Goal: Task Accomplishment & Management: Manage account settings

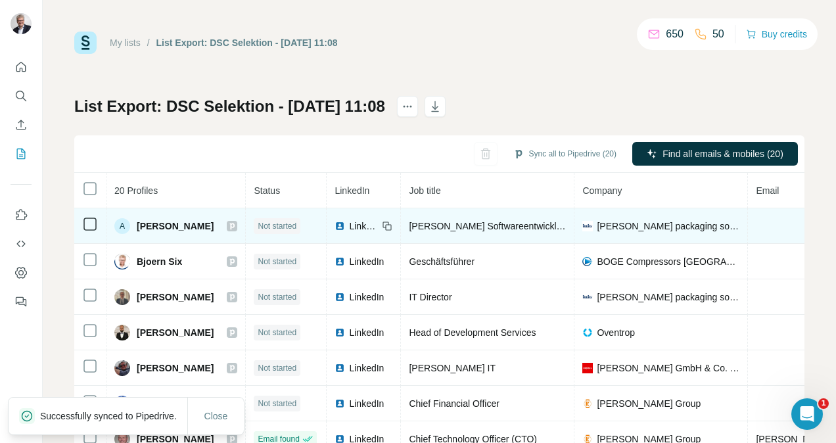
click at [349, 223] on span "LinkedIn" at bounding box center [363, 225] width 29 height 13
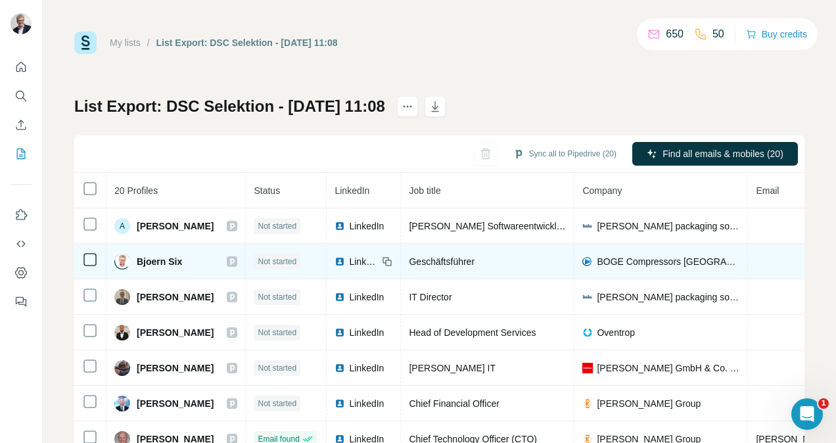
click at [354, 264] on span "LinkedIn" at bounding box center [363, 261] width 29 height 13
click at [357, 260] on span "LinkedIn" at bounding box center [363, 261] width 29 height 13
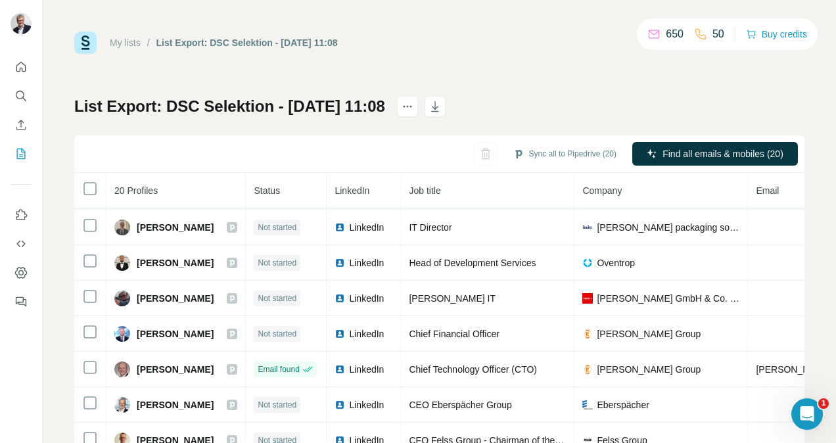
scroll to position [80, 0]
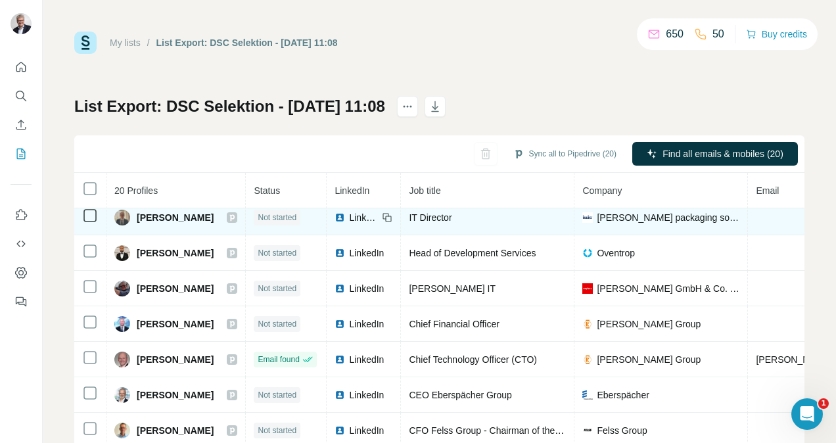
click at [338, 212] on div "LinkedIn" at bounding box center [355, 217] width 43 height 13
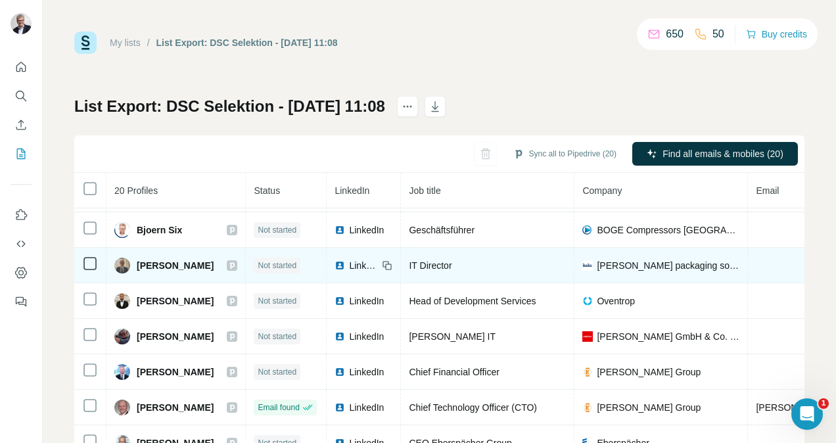
scroll to position [31, 0]
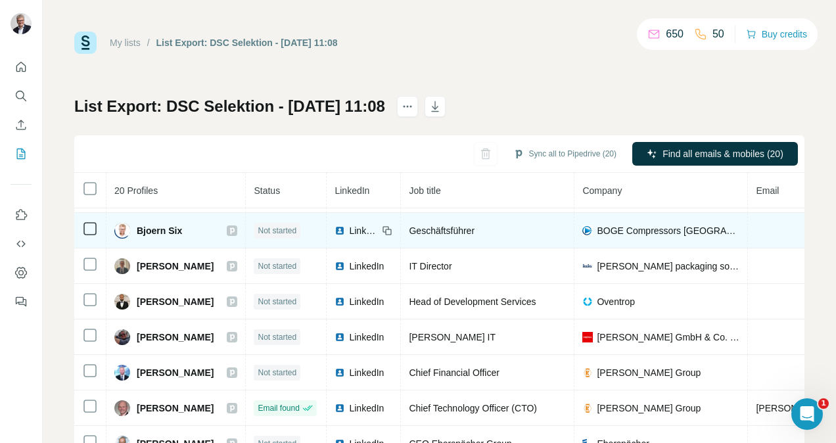
click at [339, 228] on div "LinkedIn" at bounding box center [355, 230] width 43 height 13
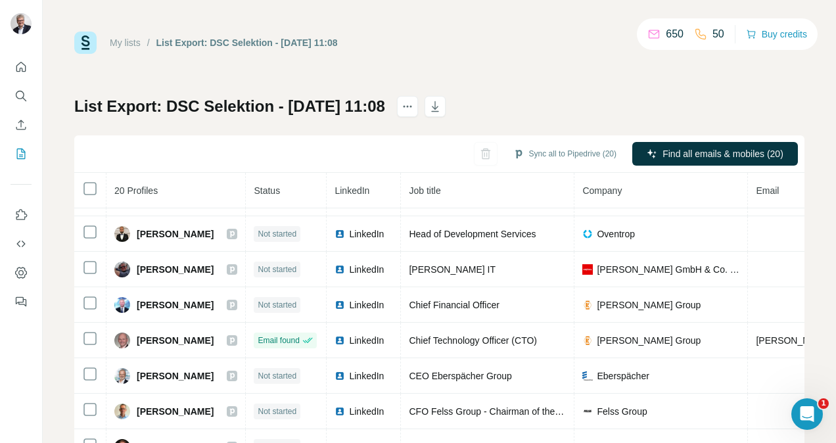
scroll to position [99, 0]
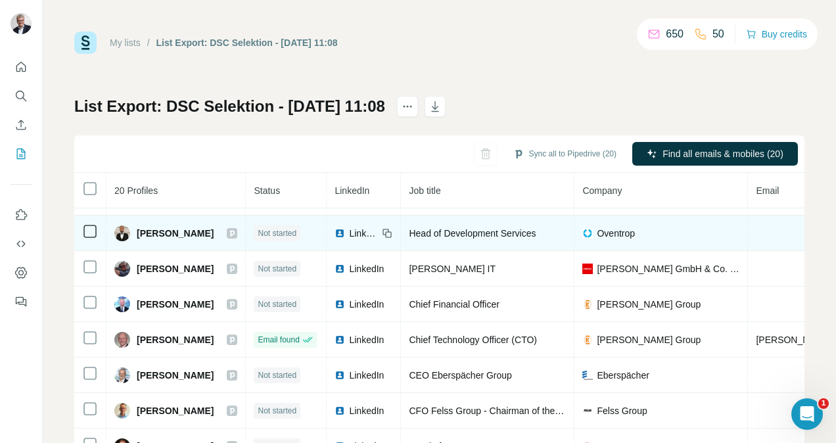
click at [349, 225] on td "LinkedIn" at bounding box center [364, 233] width 74 height 35
click at [349, 230] on span "LinkedIn" at bounding box center [363, 233] width 29 height 13
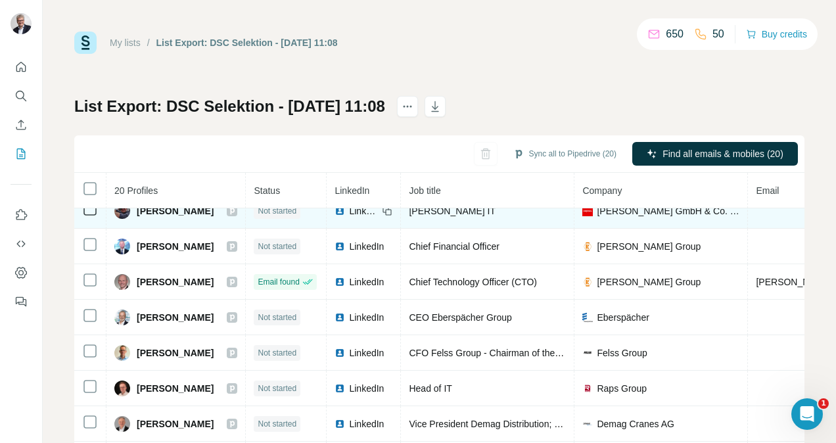
scroll to position [147, 0]
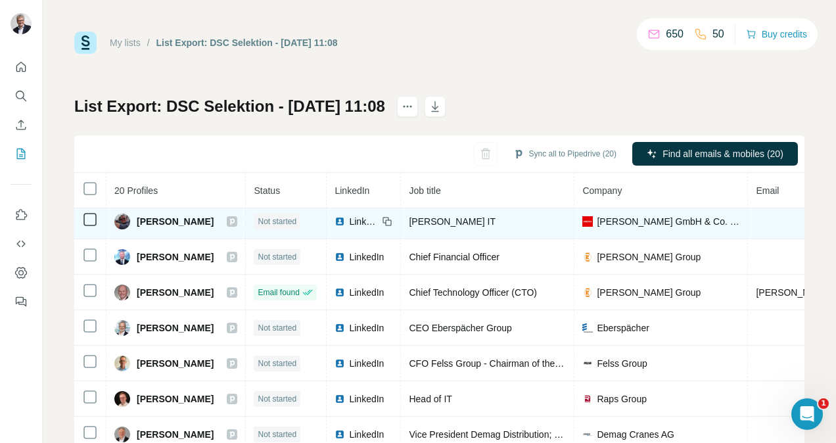
click at [356, 220] on span "LinkedIn" at bounding box center [363, 221] width 29 height 13
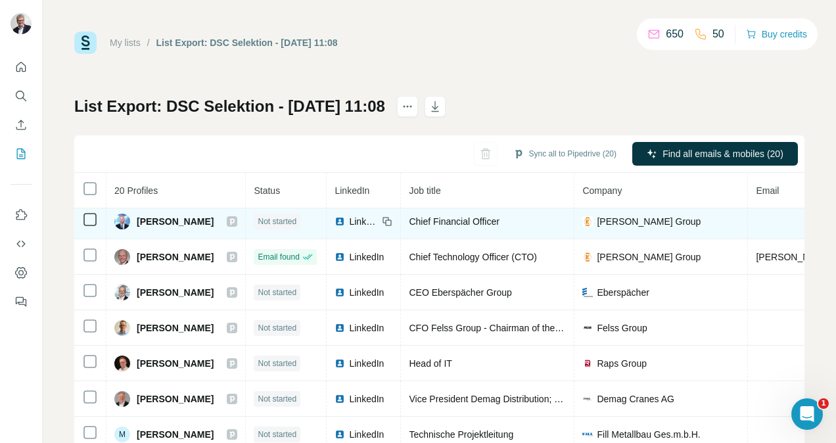
scroll to position [187, 0]
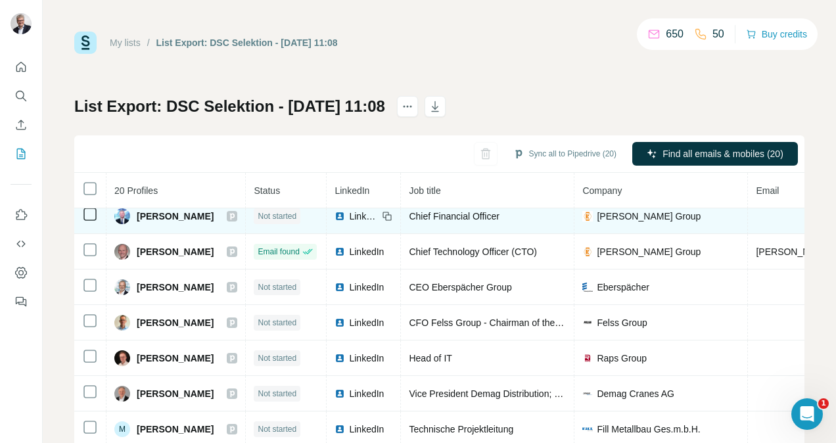
click at [349, 212] on span "LinkedIn" at bounding box center [363, 216] width 29 height 13
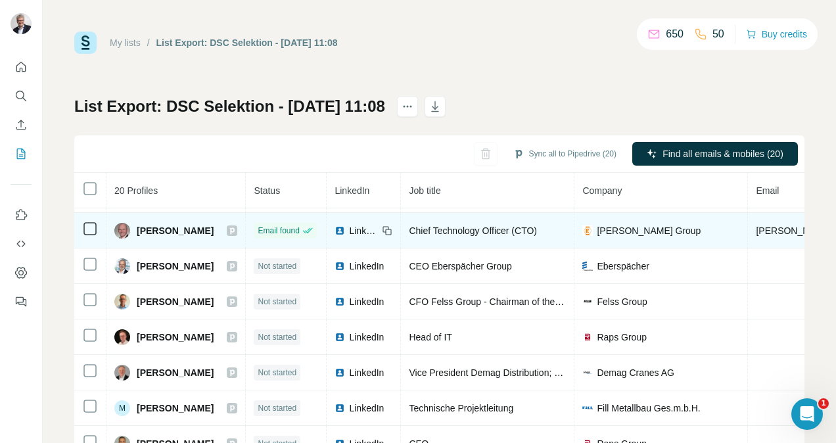
scroll to position [209, 0]
click at [349, 226] on span "LinkedIn" at bounding box center [363, 229] width 29 height 13
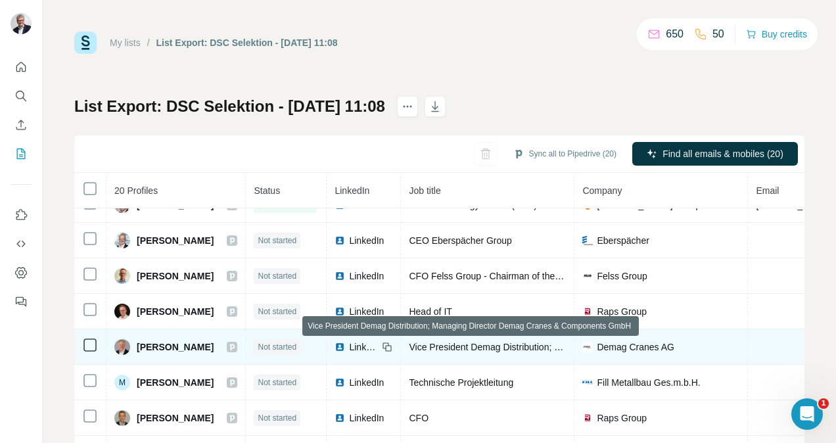
scroll to position [242, 0]
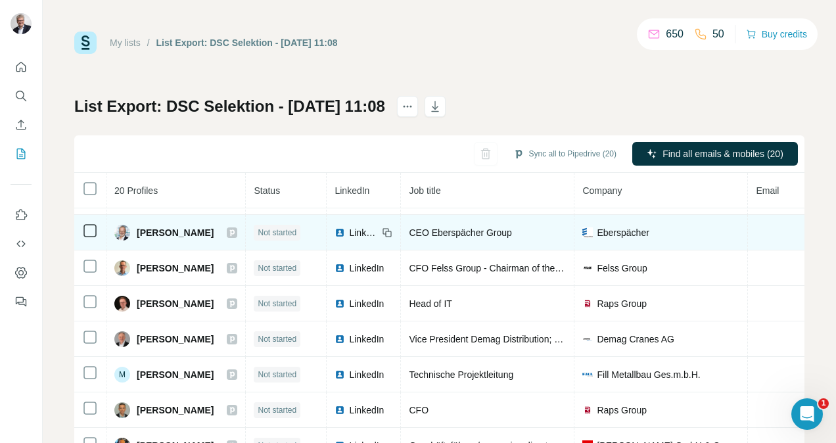
click at [354, 229] on span "LinkedIn" at bounding box center [363, 232] width 29 height 13
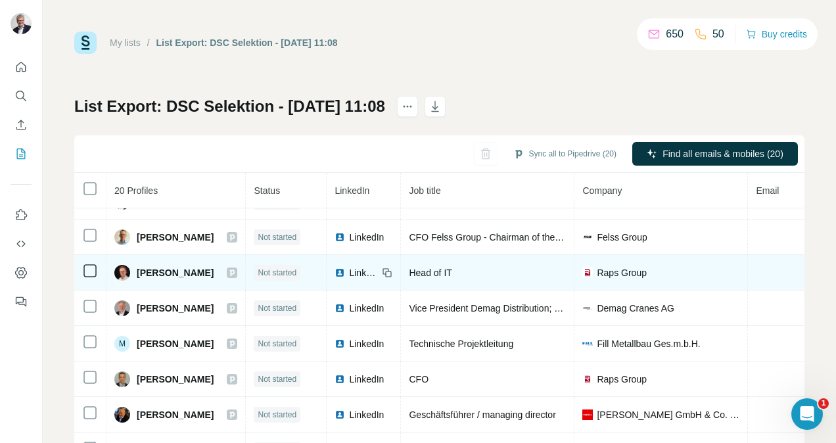
scroll to position [273, 0]
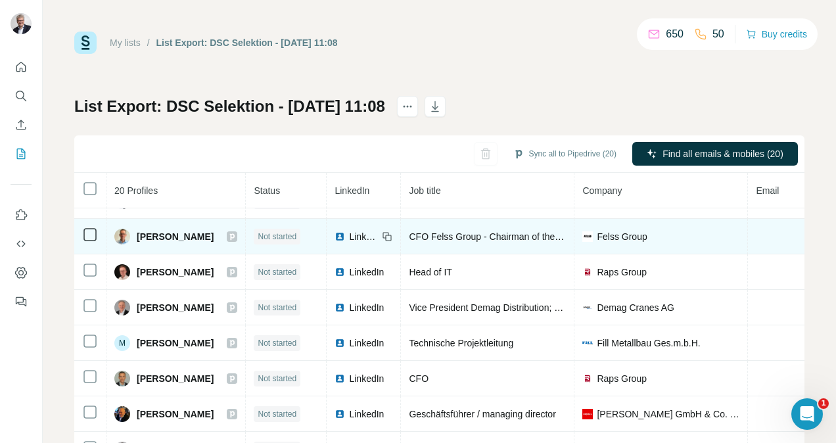
click at [352, 237] on span "LinkedIn" at bounding box center [363, 236] width 29 height 13
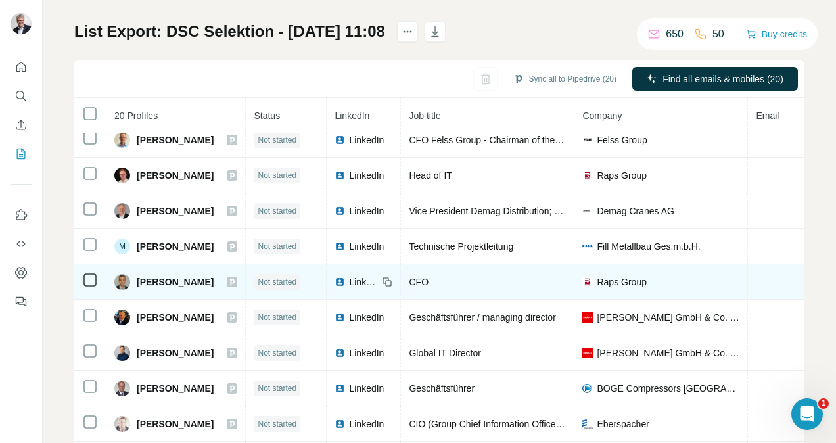
scroll to position [309, 0]
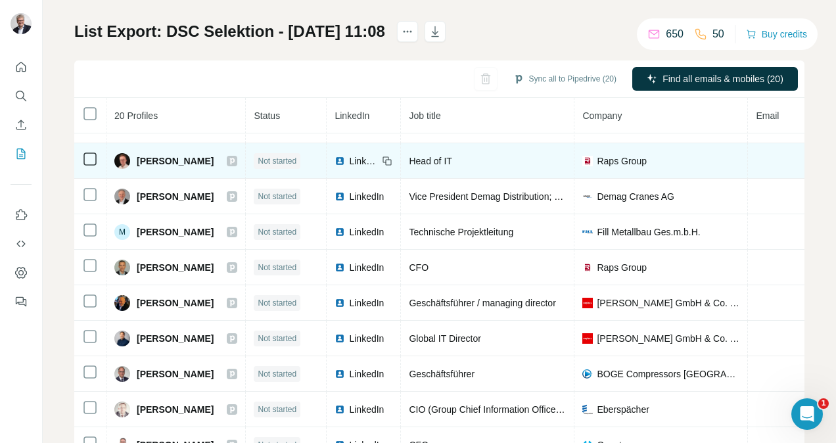
click at [349, 158] on span "LinkedIn" at bounding box center [363, 160] width 29 height 13
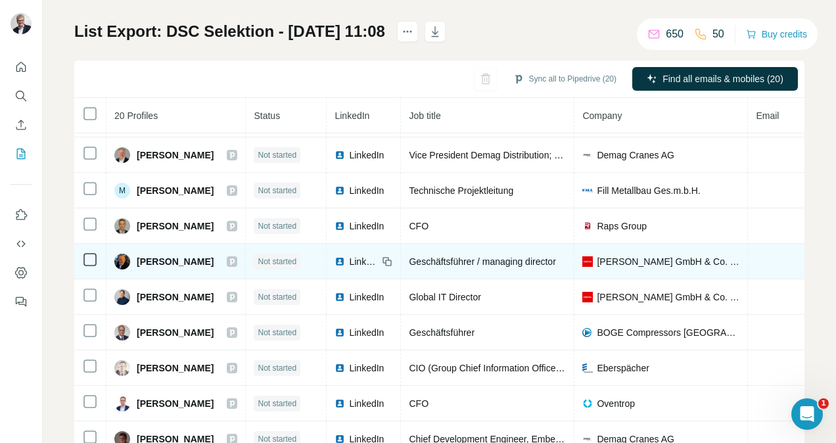
scroll to position [352, 0]
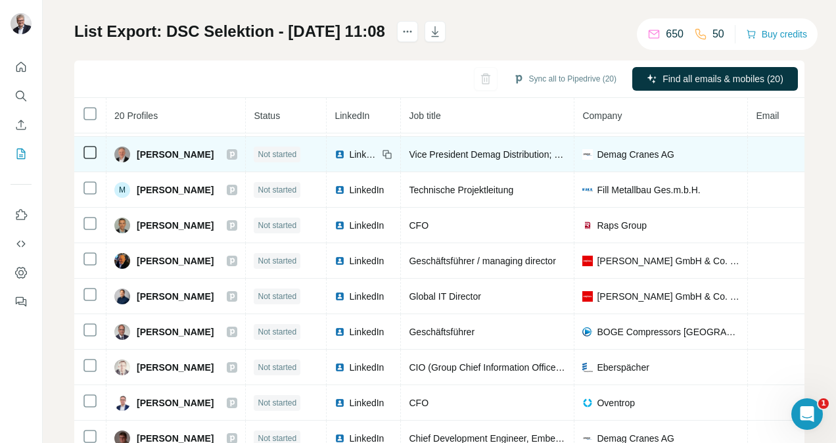
click at [349, 155] on span "LinkedIn" at bounding box center [363, 154] width 29 height 13
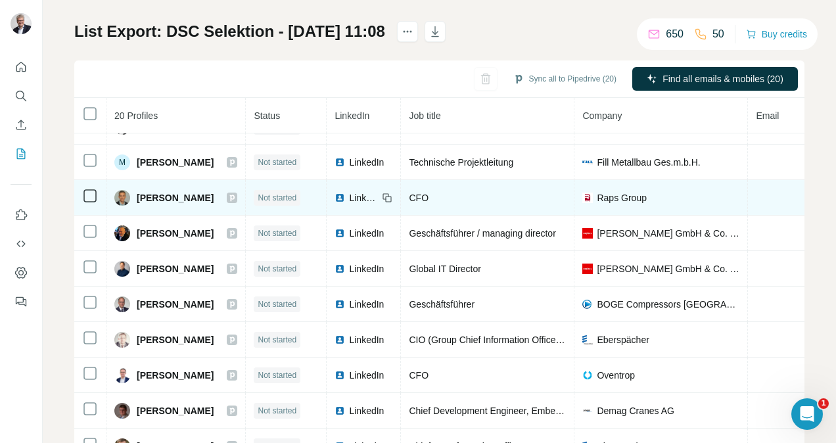
scroll to position [382, 0]
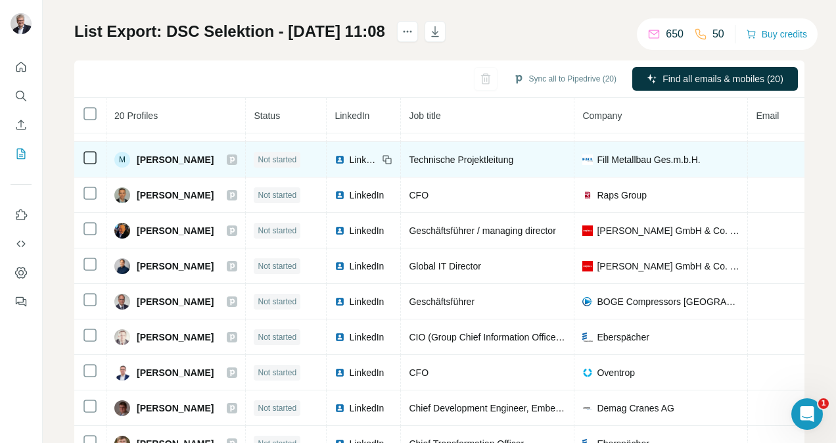
click at [351, 156] on span "LinkedIn" at bounding box center [363, 159] width 29 height 13
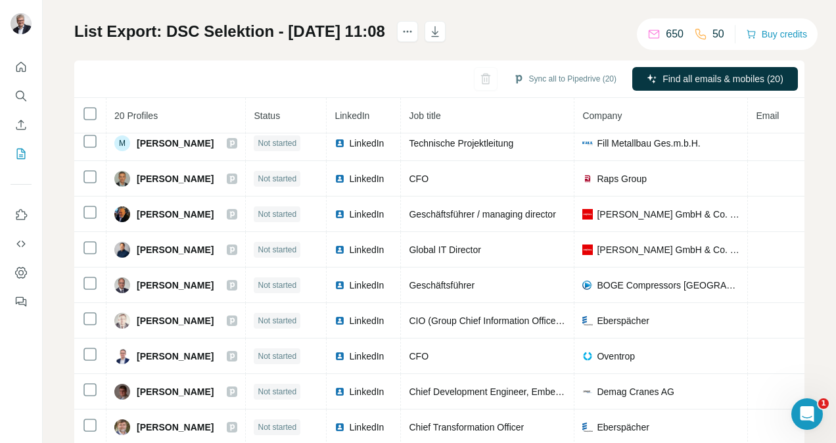
scroll to position [106, 0]
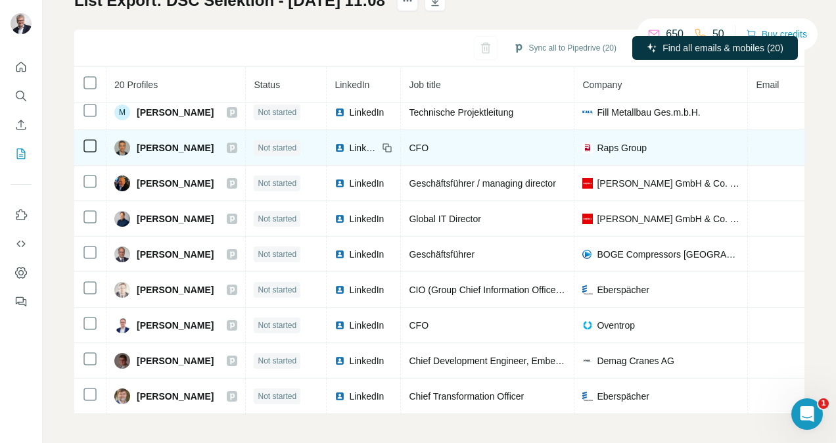
click at [349, 141] on span "LinkedIn" at bounding box center [363, 147] width 29 height 13
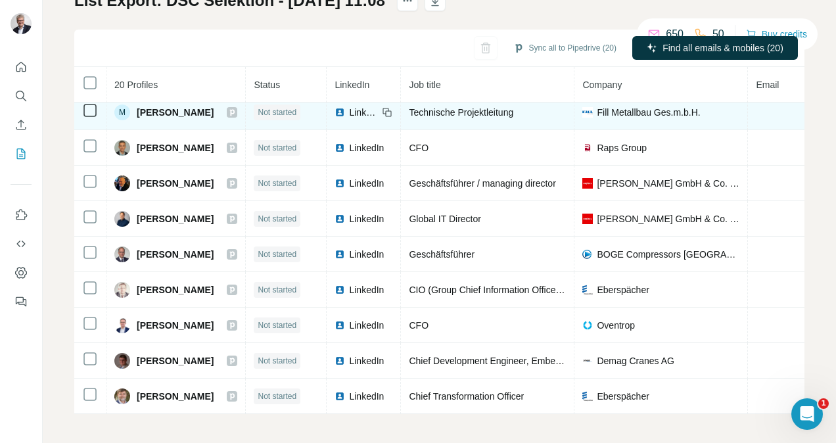
click at [353, 109] on span "LinkedIn" at bounding box center [363, 112] width 29 height 13
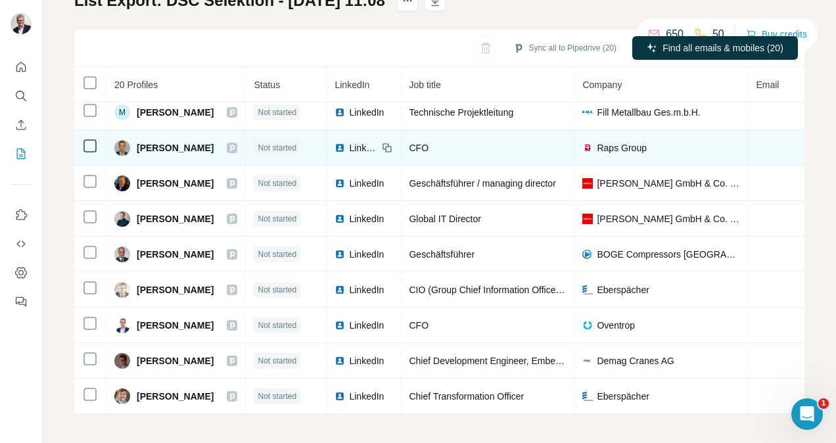
click at [353, 141] on span "LinkedIn" at bounding box center [363, 147] width 29 height 13
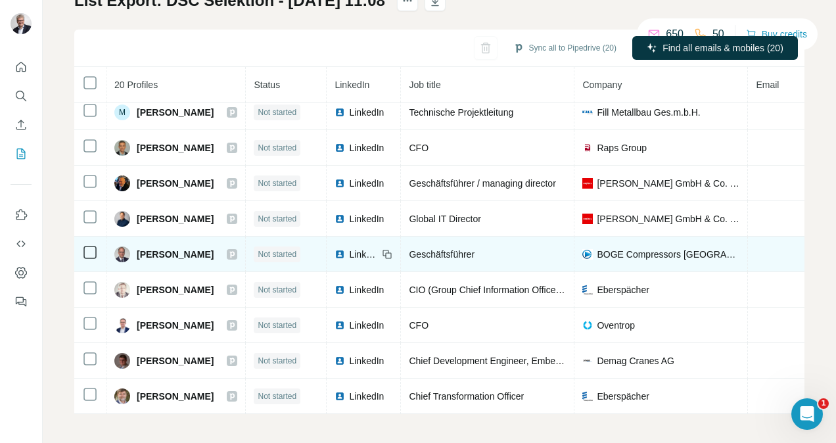
scroll to position [108, 0]
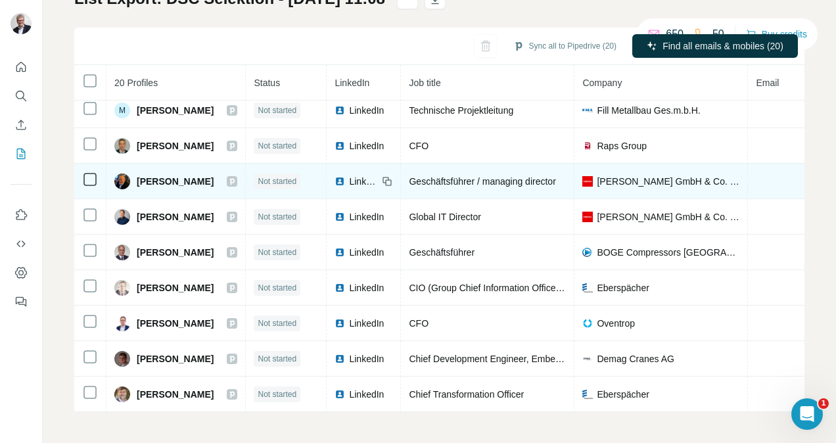
click at [358, 175] on span "LinkedIn" at bounding box center [363, 181] width 29 height 13
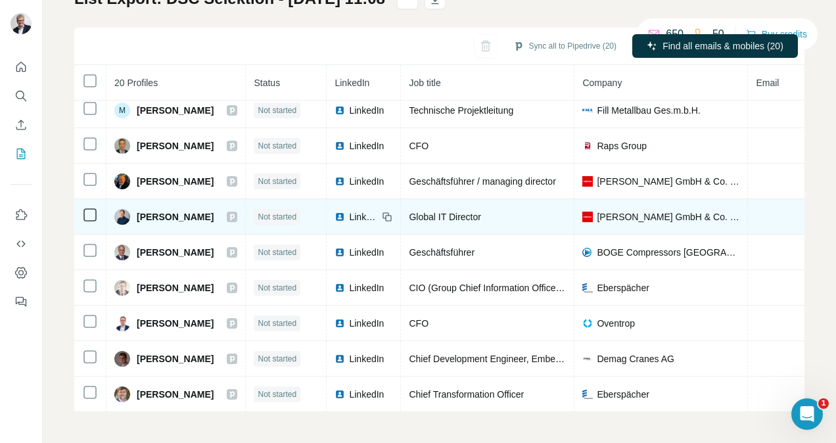
click at [336, 215] on div "LinkedIn" at bounding box center [355, 216] width 43 height 13
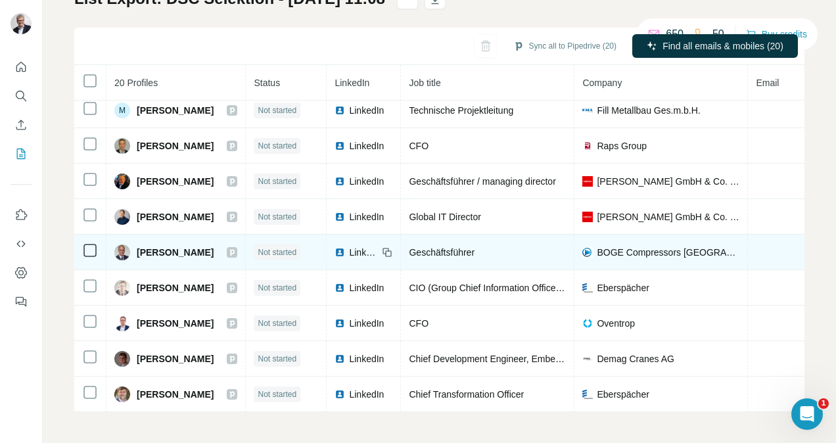
click at [356, 246] on span "LinkedIn" at bounding box center [363, 252] width 29 height 13
click at [357, 246] on span "LinkedIn" at bounding box center [363, 252] width 29 height 13
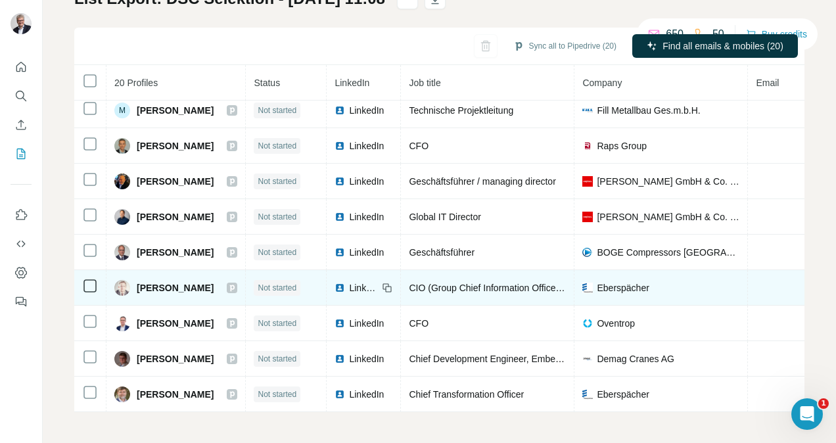
click at [336, 283] on img at bounding box center [339, 288] width 11 height 11
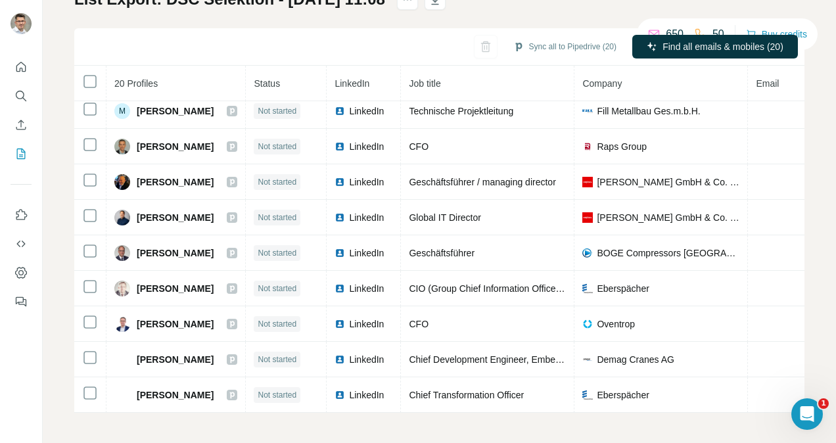
scroll to position [108, 0]
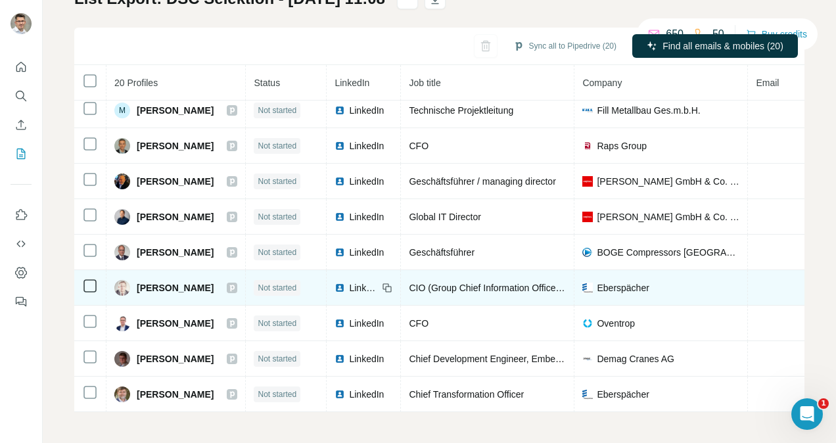
click at [338, 281] on div "LinkedIn" at bounding box center [355, 287] width 43 height 13
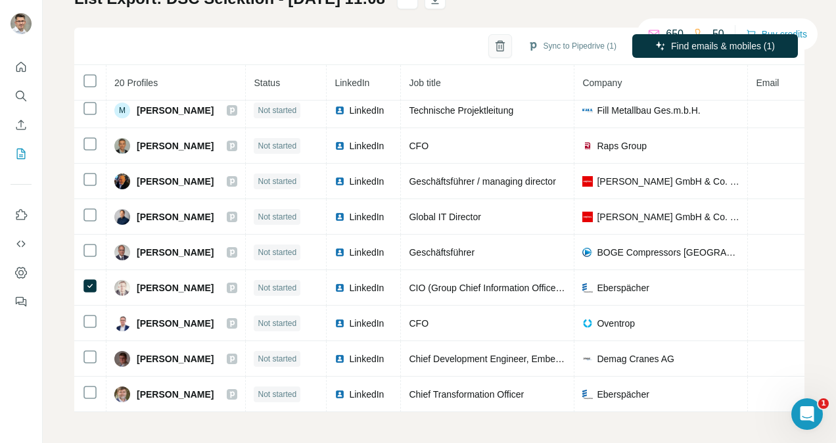
click at [493, 43] on icon "button" at bounding box center [499, 45] width 13 height 13
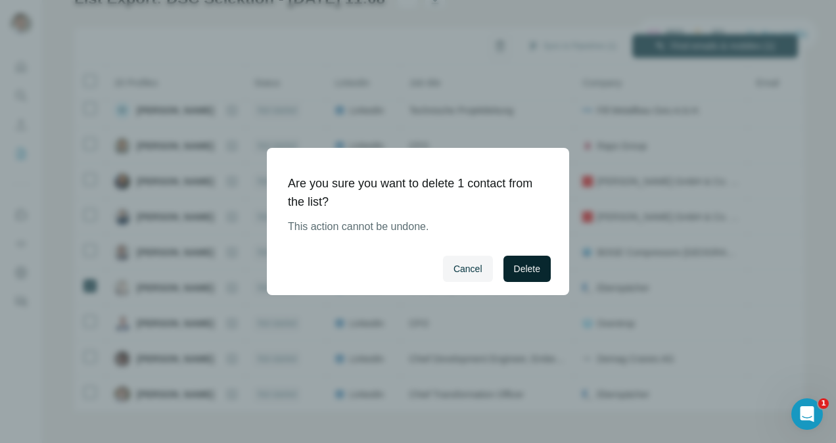
click at [515, 265] on span "Delete" at bounding box center [527, 268] width 26 height 13
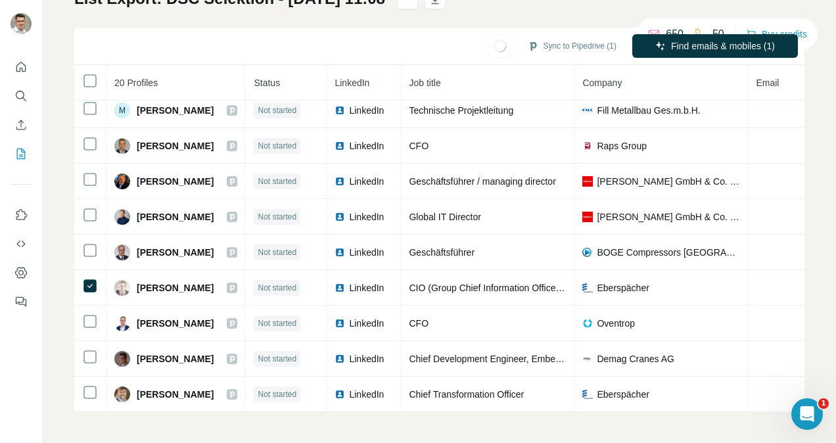
scroll to position [369, 0]
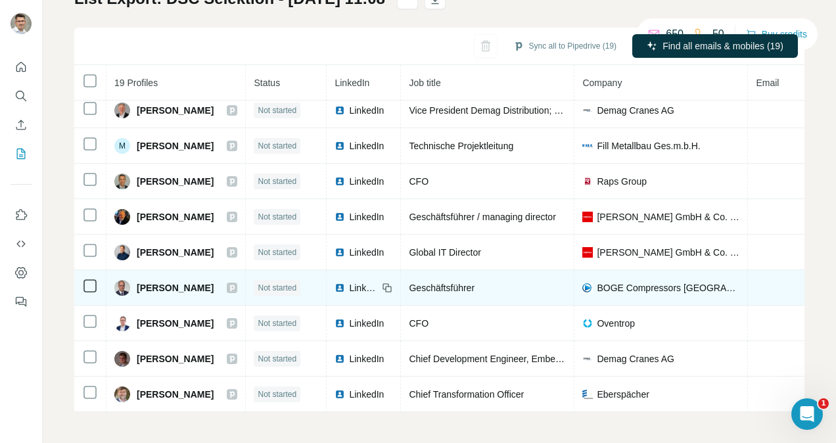
click at [349, 283] on span "LinkedIn" at bounding box center [363, 287] width 29 height 13
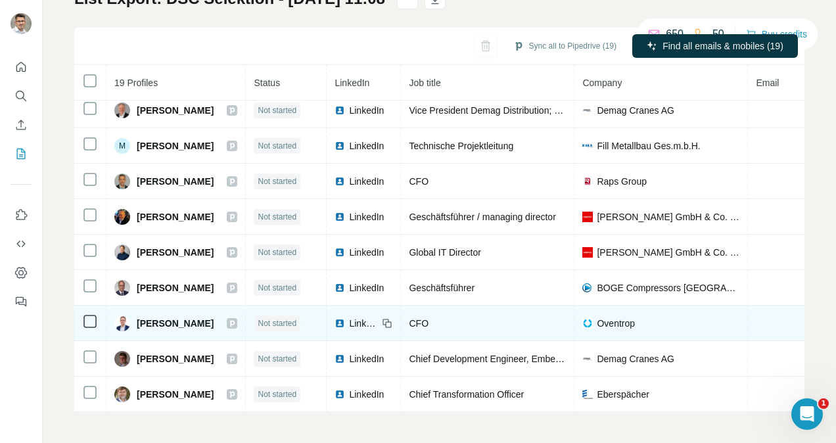
click at [349, 318] on span "LinkedIn" at bounding box center [363, 323] width 29 height 13
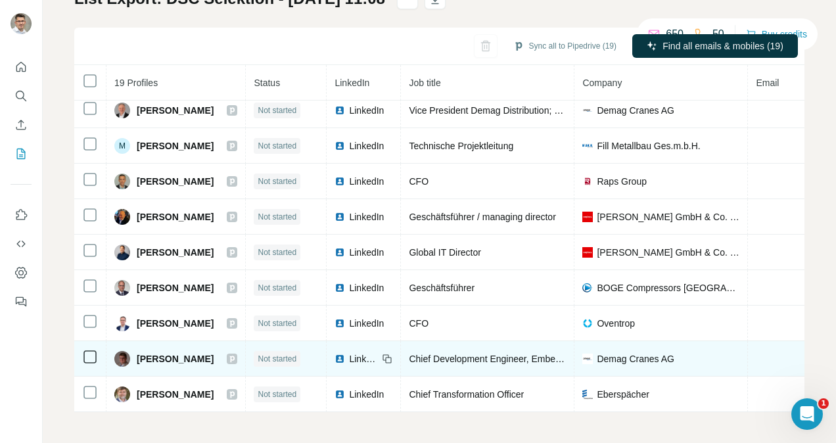
click at [349, 354] on span "LinkedIn" at bounding box center [363, 358] width 29 height 13
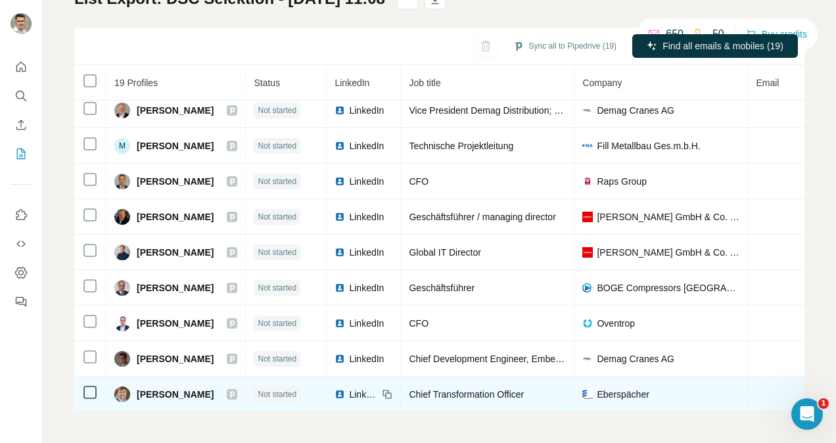
click at [353, 388] on span "LinkedIn" at bounding box center [363, 394] width 29 height 13
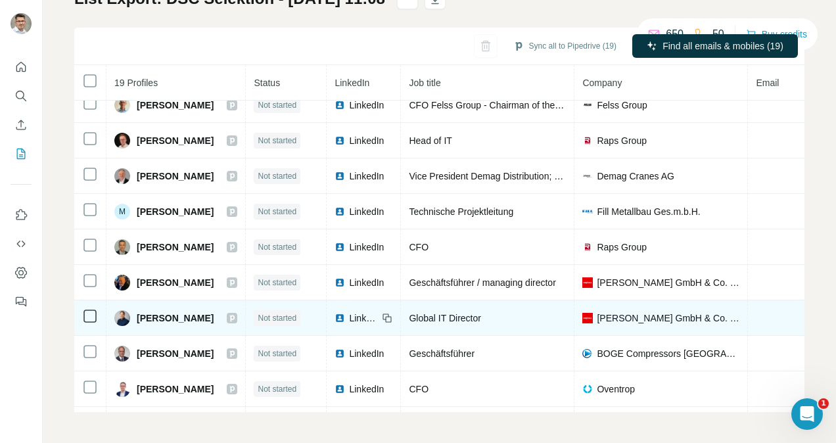
scroll to position [302, 0]
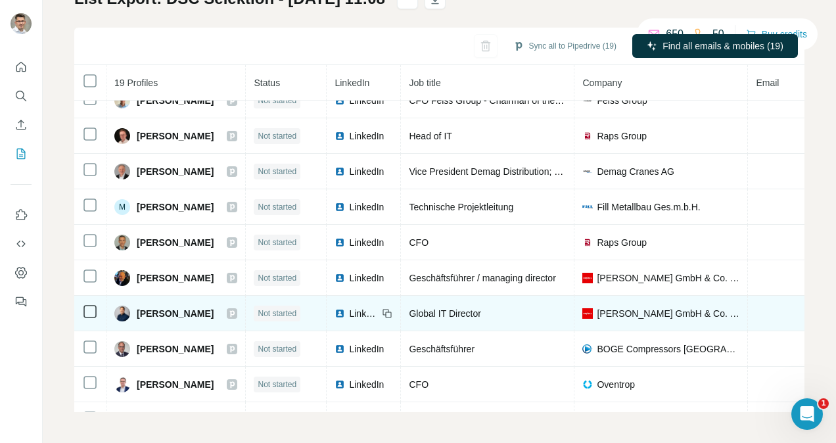
click at [197, 311] on span "[PERSON_NAME]" at bounding box center [175, 313] width 77 height 13
click at [338, 308] on div "LinkedIn" at bounding box center [355, 313] width 43 height 13
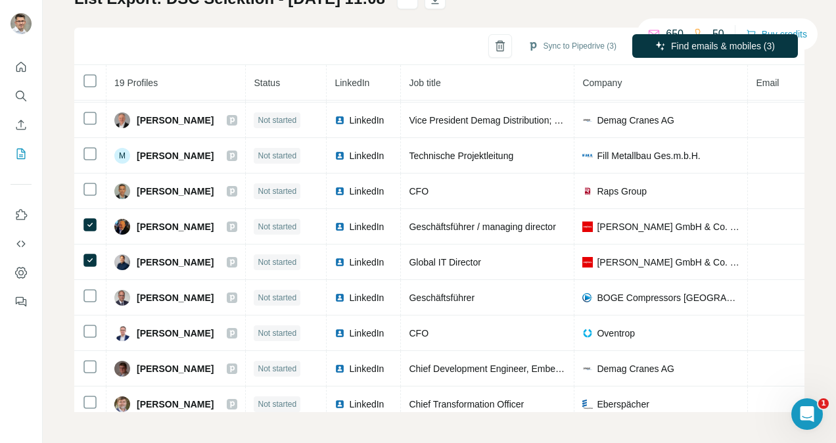
scroll to position [369, 0]
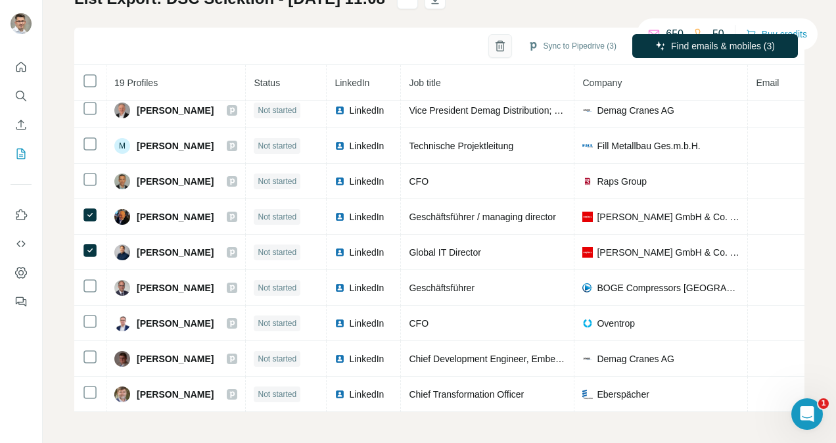
click at [496, 51] on icon "button" at bounding box center [499, 46] width 7 height 9
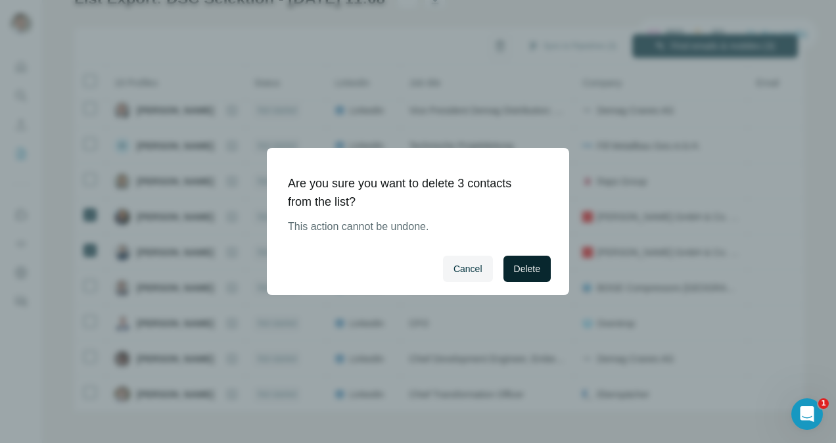
click at [508, 261] on button "Delete" at bounding box center [526, 269] width 47 height 26
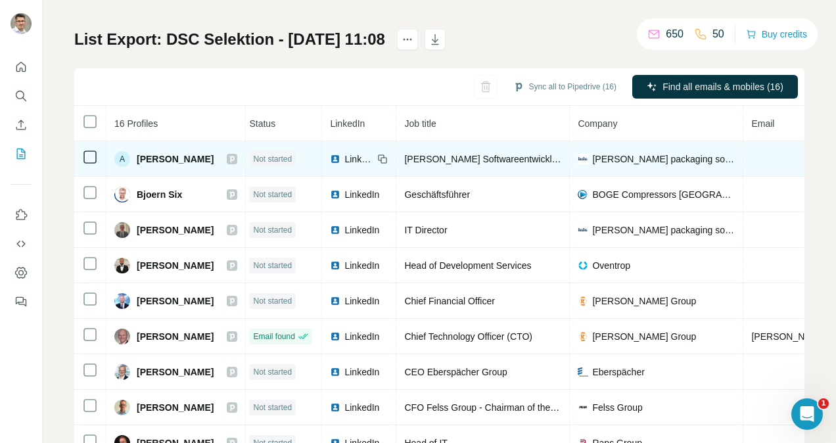
scroll to position [0, 1]
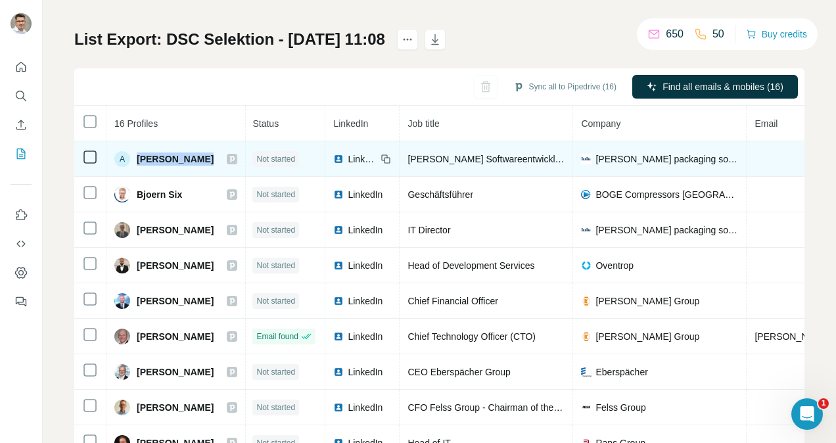
drag, startPoint x: 202, startPoint y: 154, endPoint x: 135, endPoint y: 160, distance: 67.3
click at [135, 160] on div "A [PERSON_NAME]" at bounding box center [163, 159] width 99 height 16
copy span "[PERSON_NAME]"
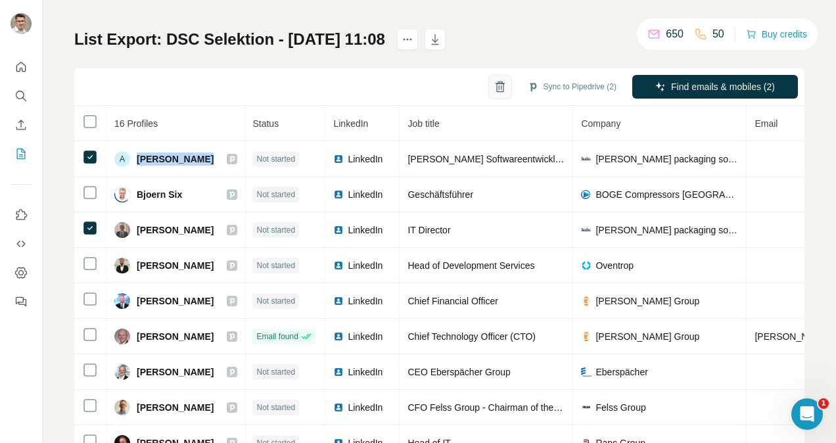
click at [493, 90] on icon "button" at bounding box center [499, 86] width 13 height 13
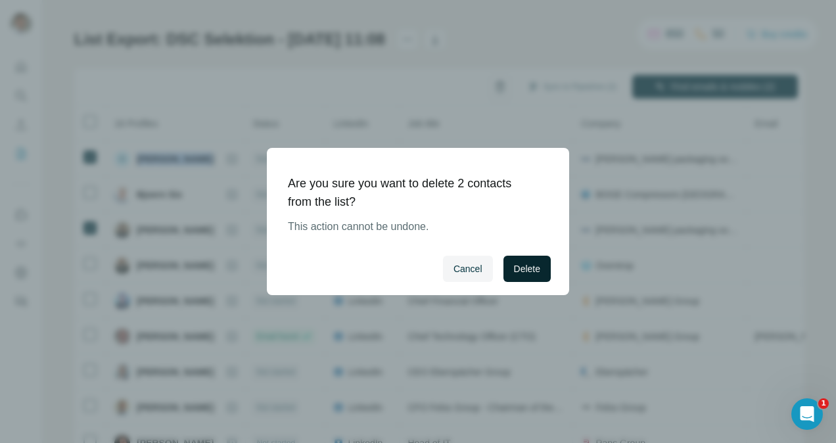
click at [515, 265] on span "Delete" at bounding box center [527, 268] width 26 height 13
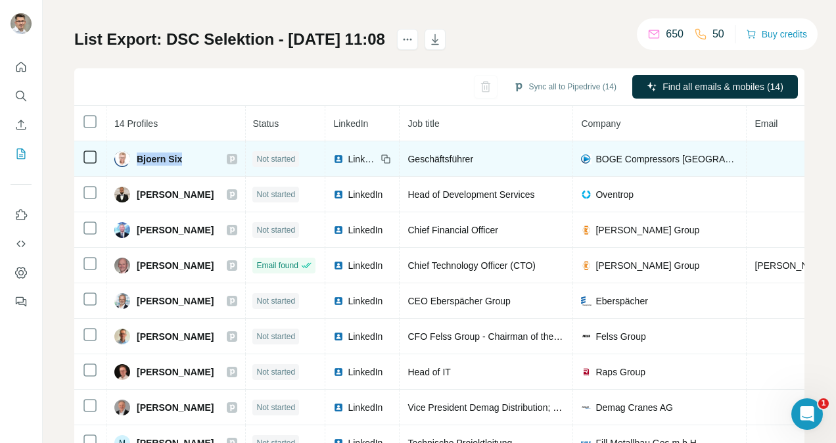
drag, startPoint x: 191, startPoint y: 157, endPoint x: 137, endPoint y: 158, distance: 53.9
click at [137, 158] on div "Bjoern Six" at bounding box center [175, 159] width 123 height 16
copy span "Bjoern Six"
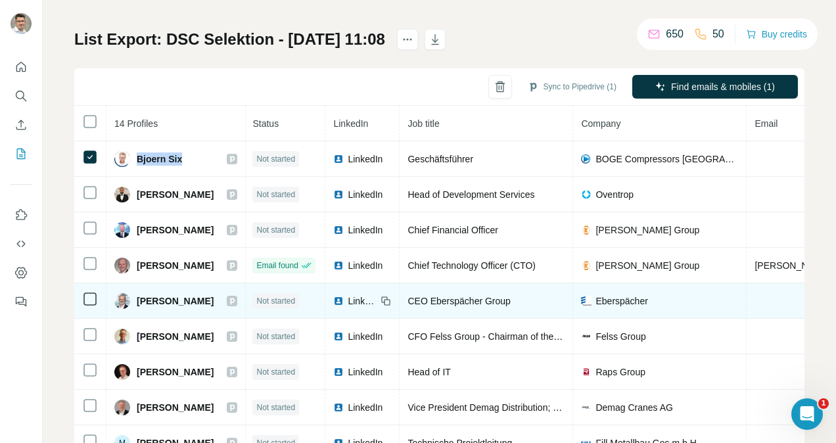
scroll to position [192, 1]
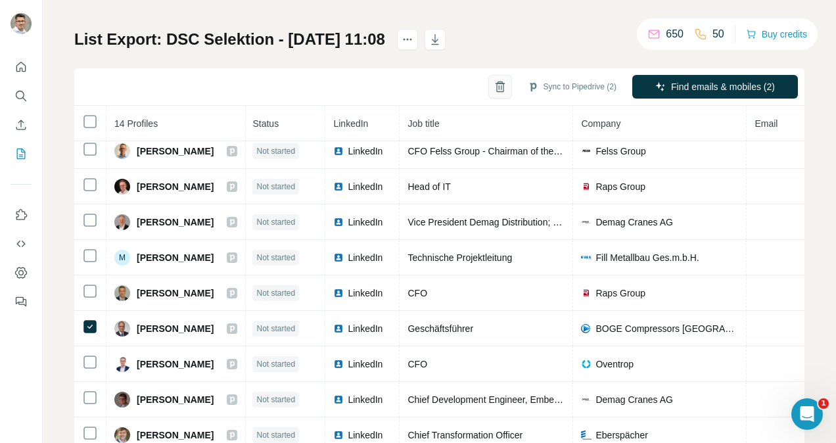
click at [493, 84] on icon "button" at bounding box center [499, 86] width 13 height 13
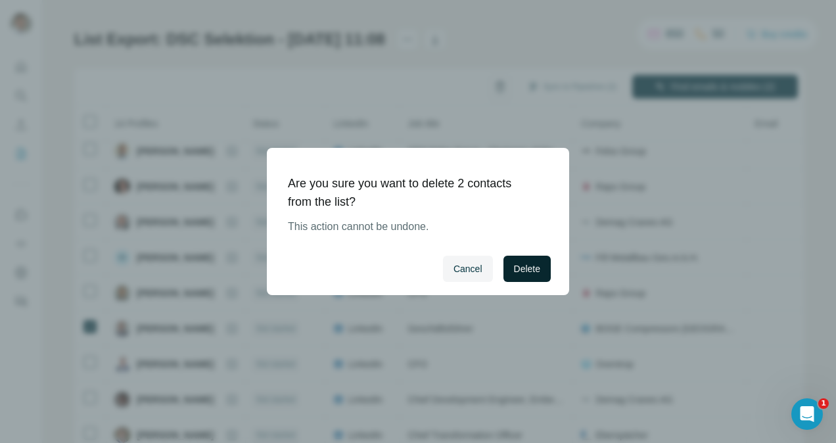
click at [520, 264] on span "Delete" at bounding box center [527, 268] width 26 height 13
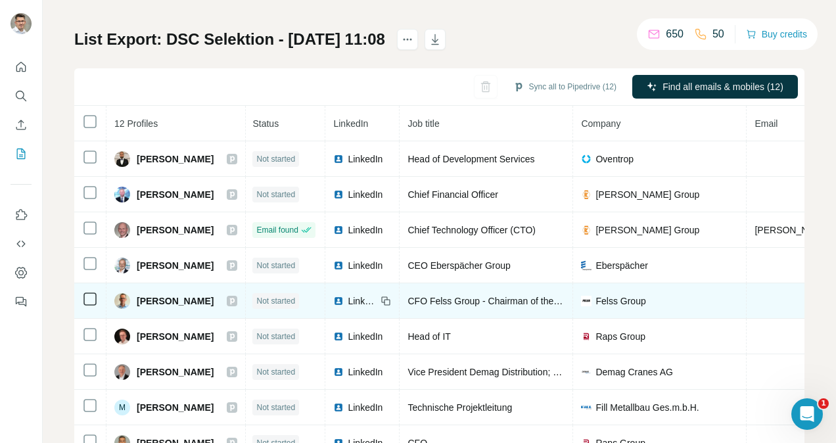
scroll to position [121, 1]
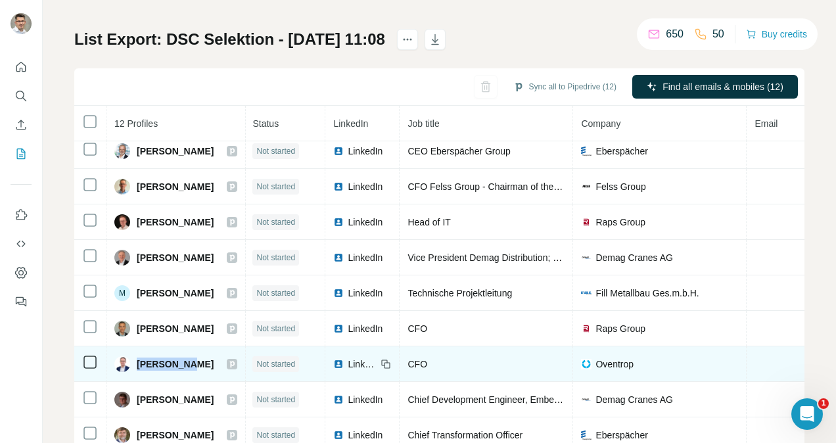
drag, startPoint x: 197, startPoint y: 356, endPoint x: 138, endPoint y: 359, distance: 59.2
click at [138, 359] on div "[PERSON_NAME]" at bounding box center [175, 364] width 123 height 16
copy span "[PERSON_NAME]"
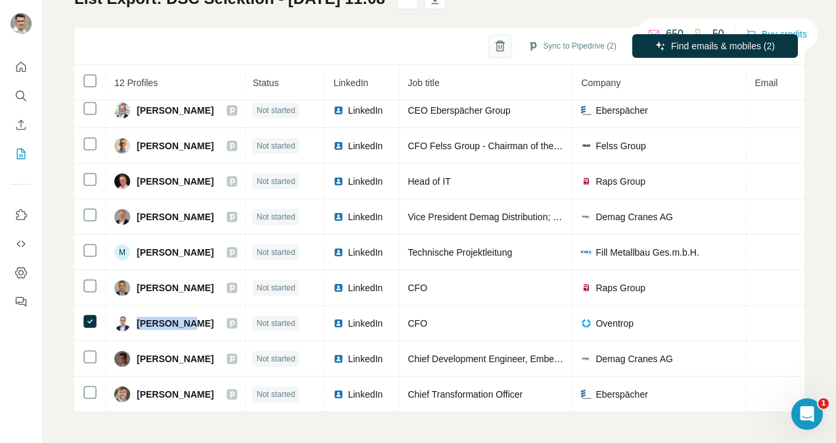
click at [491, 45] on button "button" at bounding box center [500, 46] width 24 height 24
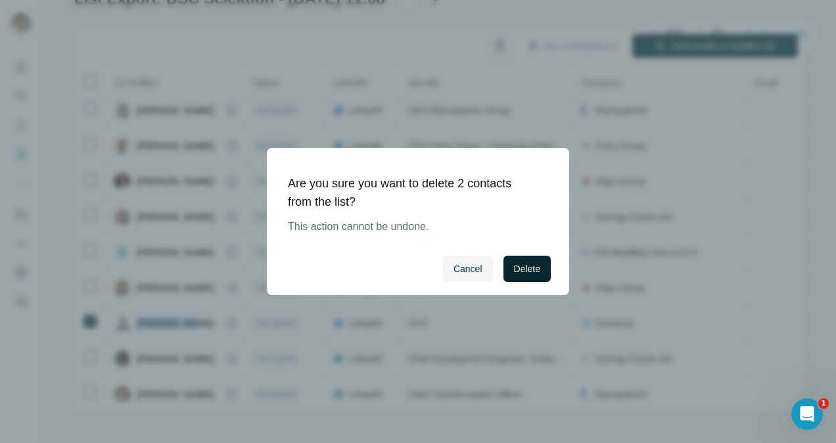
click at [518, 263] on span "Delete" at bounding box center [527, 268] width 26 height 13
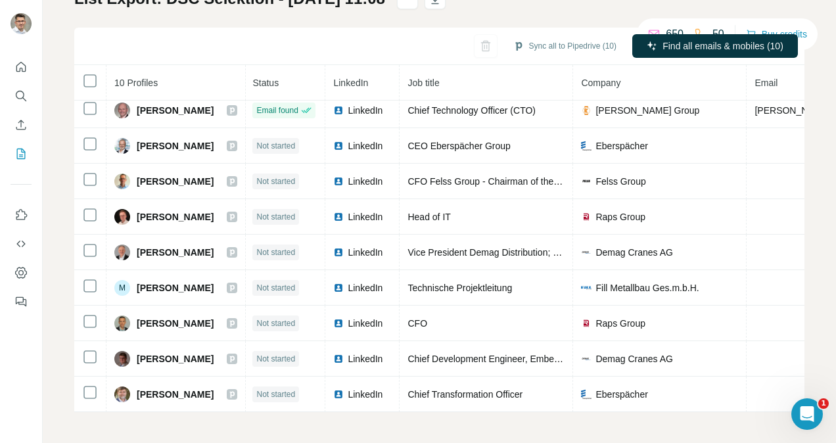
scroll to position [0, 1]
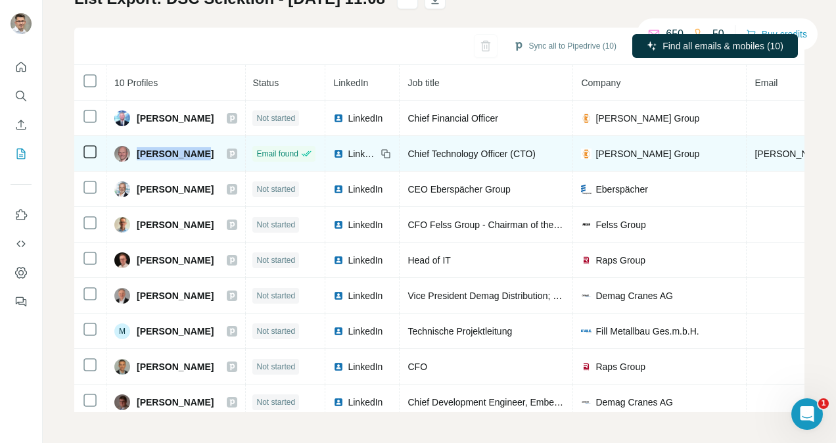
drag, startPoint x: 137, startPoint y: 152, endPoint x: 191, endPoint y: 151, distance: 54.5
click at [191, 151] on span "[PERSON_NAME]" at bounding box center [175, 153] width 77 height 13
copy span "[PERSON_NAME]"
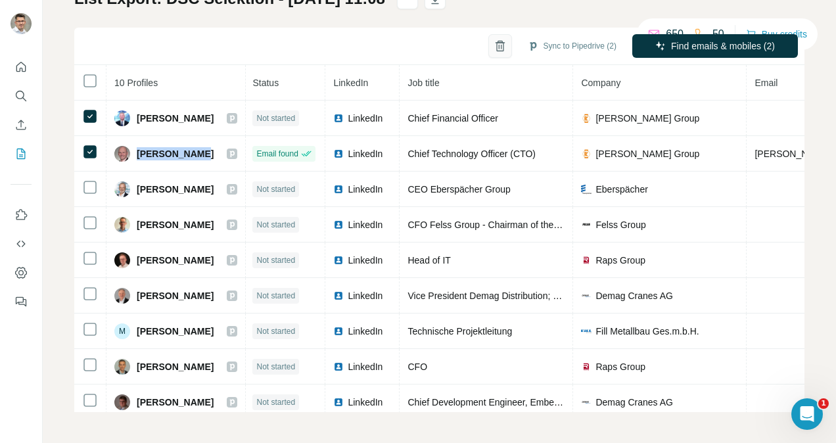
click at [496, 48] on icon "button" at bounding box center [499, 46] width 7 height 9
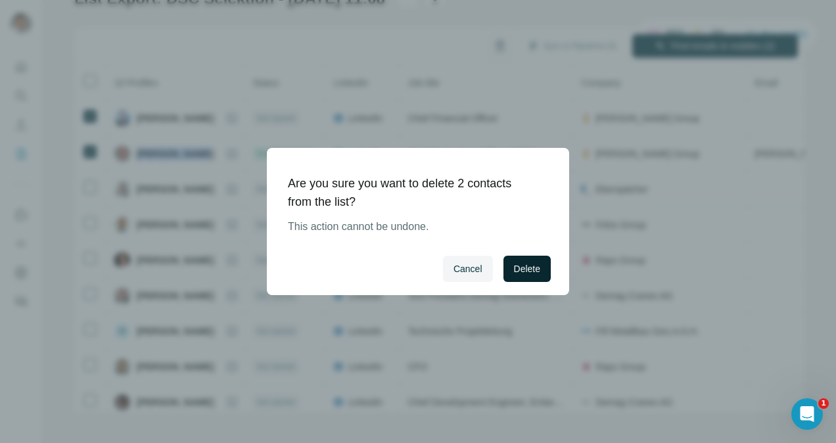
click at [528, 268] on span "Delete" at bounding box center [527, 268] width 26 height 13
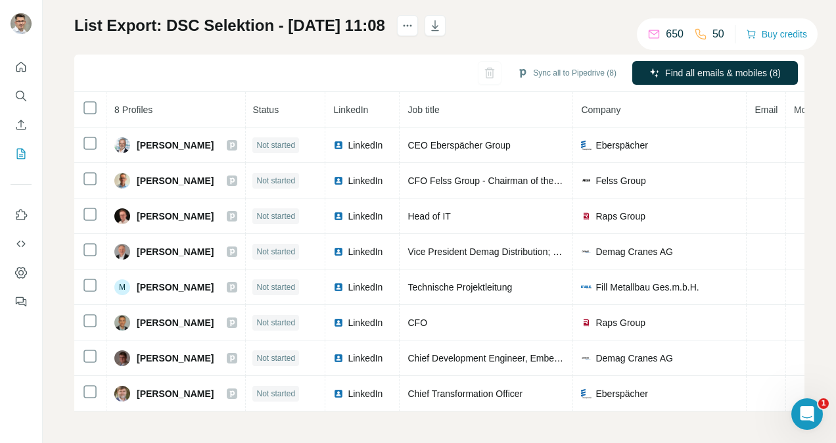
scroll to position [87, 0]
click at [493, 66] on icon "button" at bounding box center [499, 72] width 13 height 13
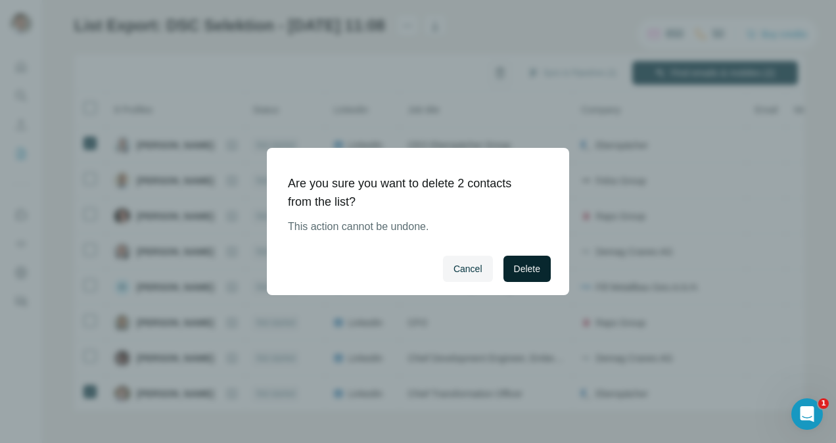
click at [514, 259] on button "Delete" at bounding box center [526, 269] width 47 height 26
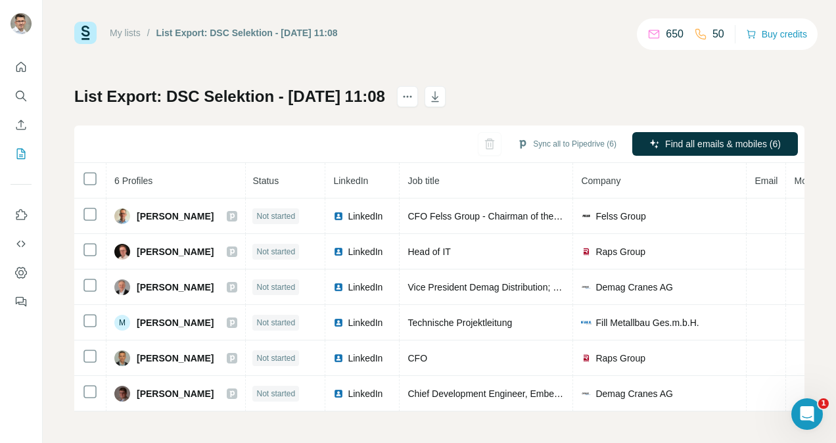
scroll to position [16, 0]
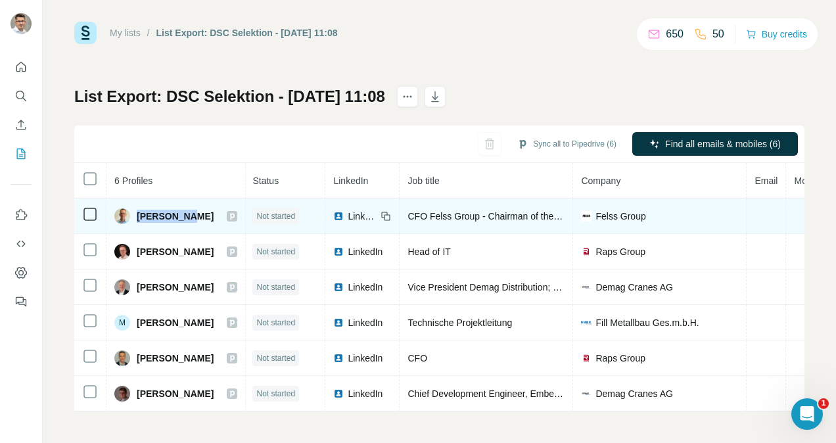
drag, startPoint x: 137, startPoint y: 210, endPoint x: 189, endPoint y: 210, distance: 51.9
click at [189, 210] on span "[PERSON_NAME]" at bounding box center [175, 216] width 77 height 13
copy span "[PERSON_NAME]"
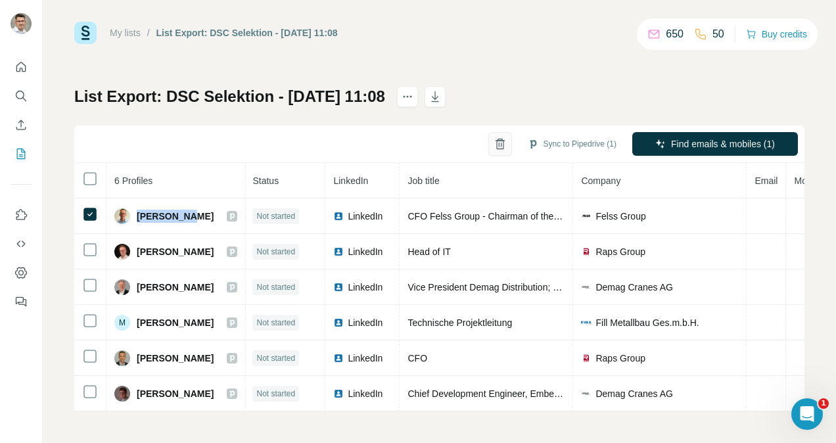
click at [493, 139] on icon "button" at bounding box center [499, 143] width 13 height 13
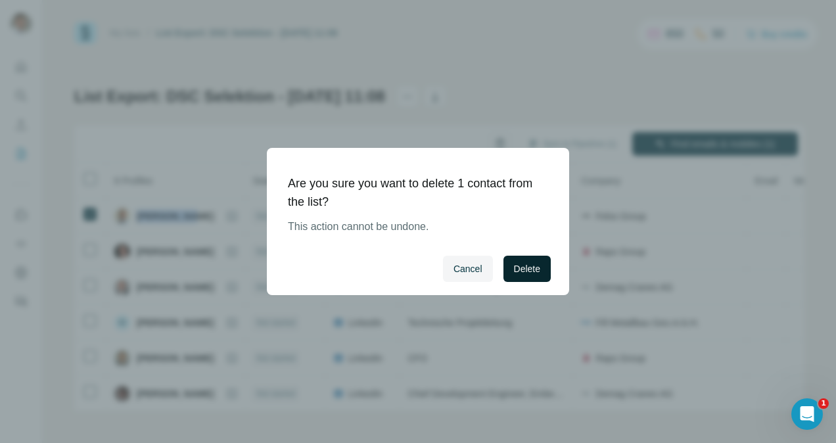
click at [526, 274] on span "Delete" at bounding box center [527, 268] width 26 height 13
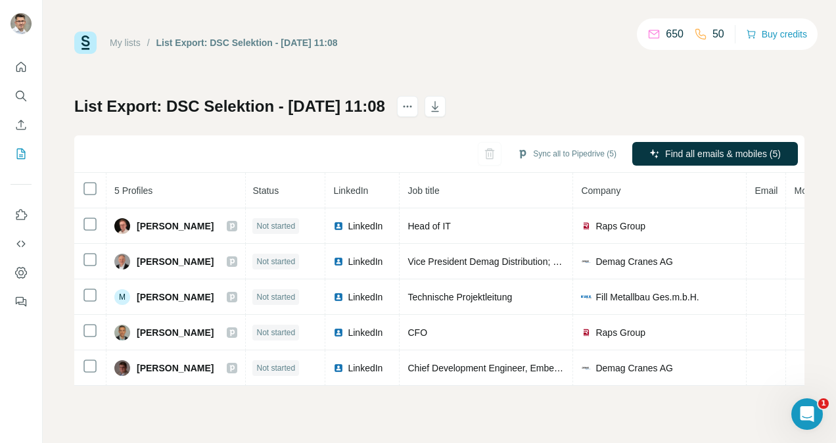
scroll to position [0, 0]
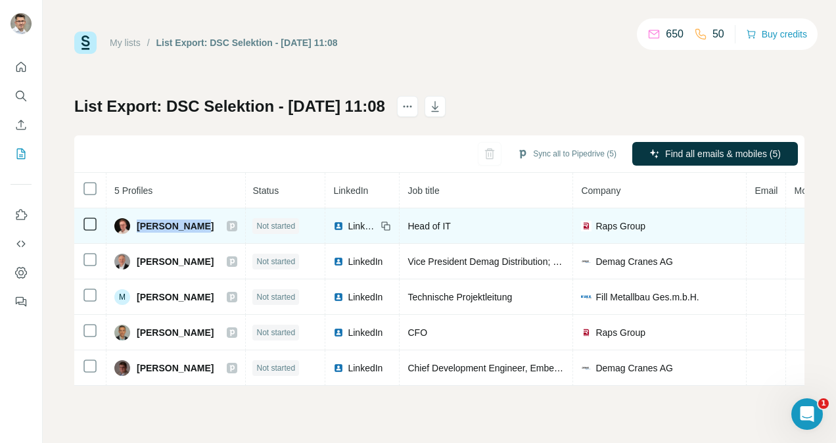
drag, startPoint x: 135, startPoint y: 224, endPoint x: 189, endPoint y: 228, distance: 54.0
click at [189, 228] on div "[PERSON_NAME]" at bounding box center [163, 226] width 99 height 16
copy span "Karsten Glis"
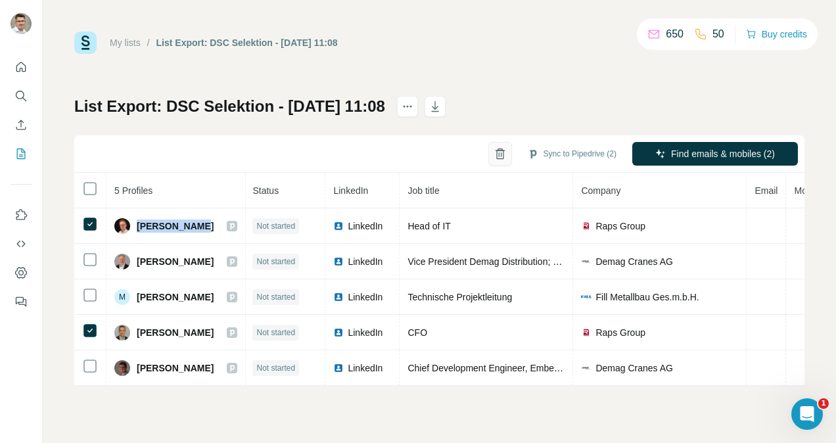
click at [498, 153] on icon "button" at bounding box center [499, 153] width 13 height 13
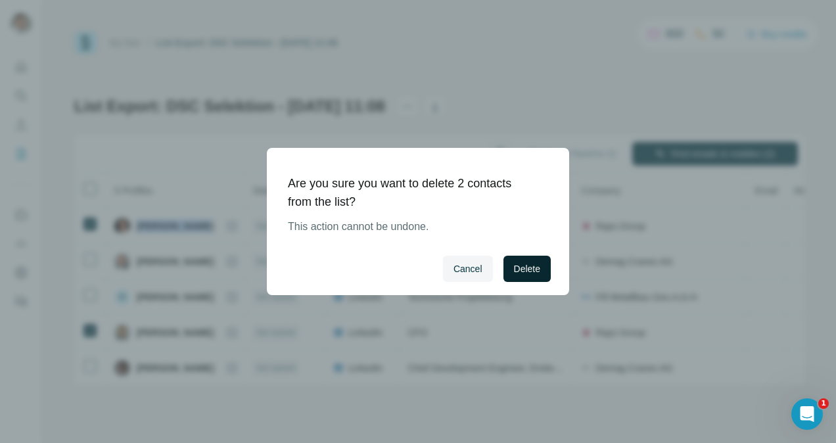
click at [521, 269] on span "Delete" at bounding box center [527, 268] width 26 height 13
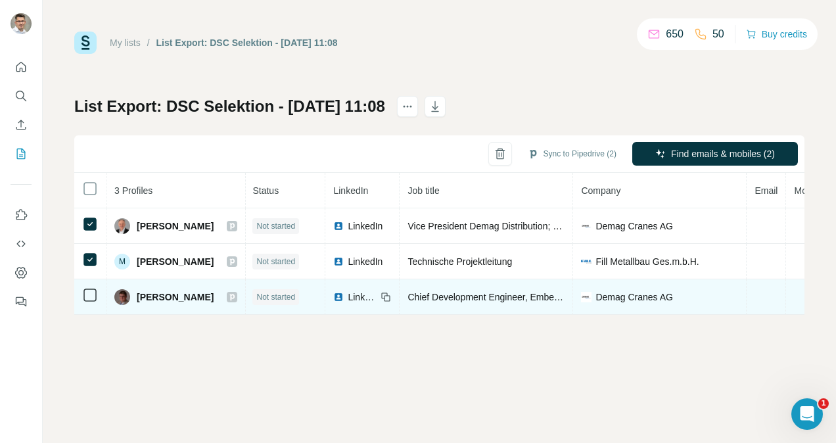
drag, startPoint x: 89, startPoint y: 284, endPoint x: 87, endPoint y: 304, distance: 20.5
click at [87, 304] on td at bounding box center [90, 296] width 32 height 35
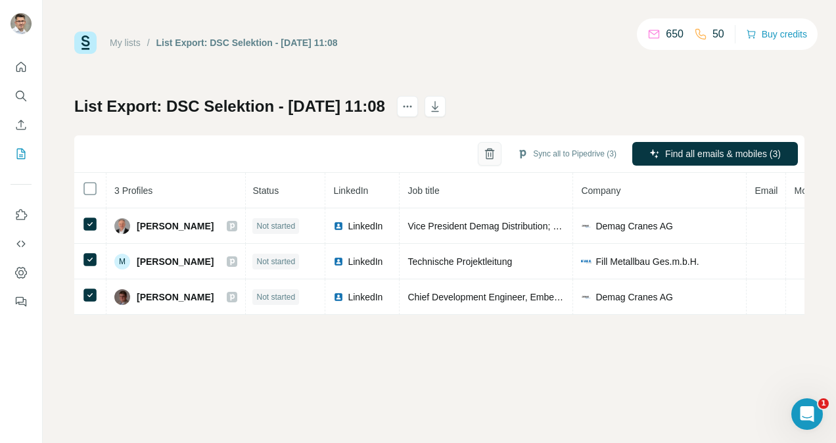
click at [489, 154] on icon "button" at bounding box center [489, 153] width 13 height 13
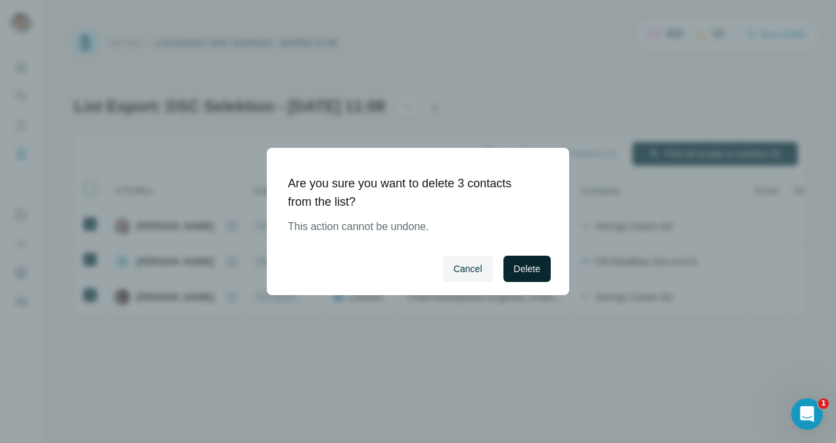
click at [508, 263] on button "Delete" at bounding box center [526, 269] width 47 height 26
